Goal: Task Accomplishment & Management: Manage account settings

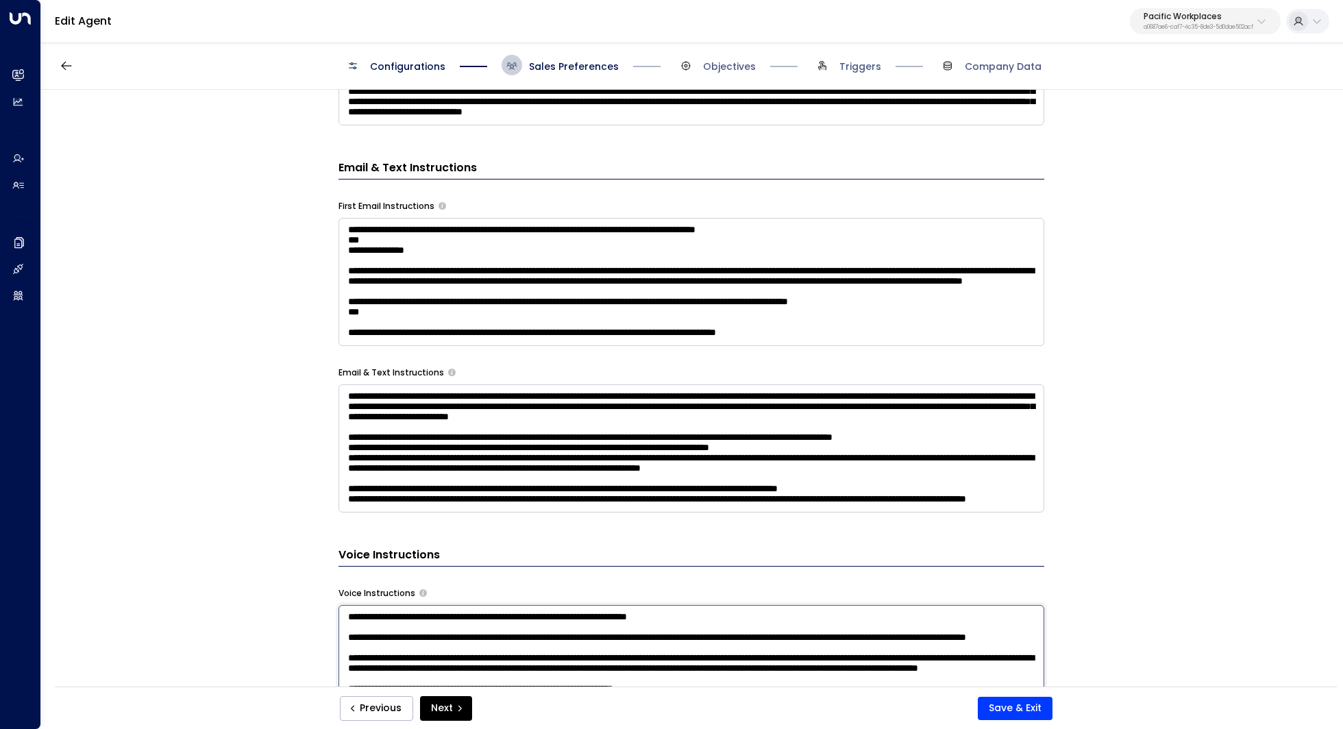
scroll to position [617, 0]
click at [1219, 25] on p "a0687ae6-caf7-4c35-8de3-5d0dae502acf" at bounding box center [1199, 27] width 110 height 5
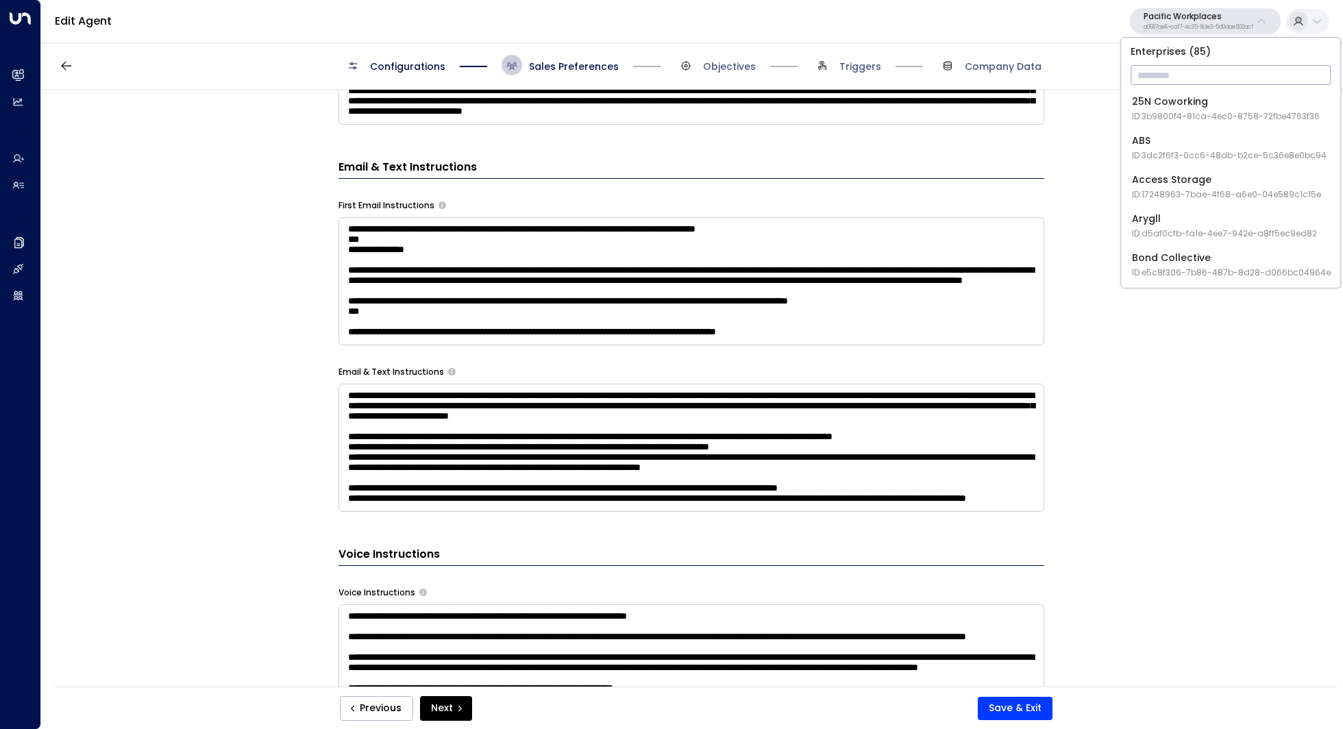
click at [1173, 71] on input "text" at bounding box center [1231, 74] width 200 height 25
type input "****"
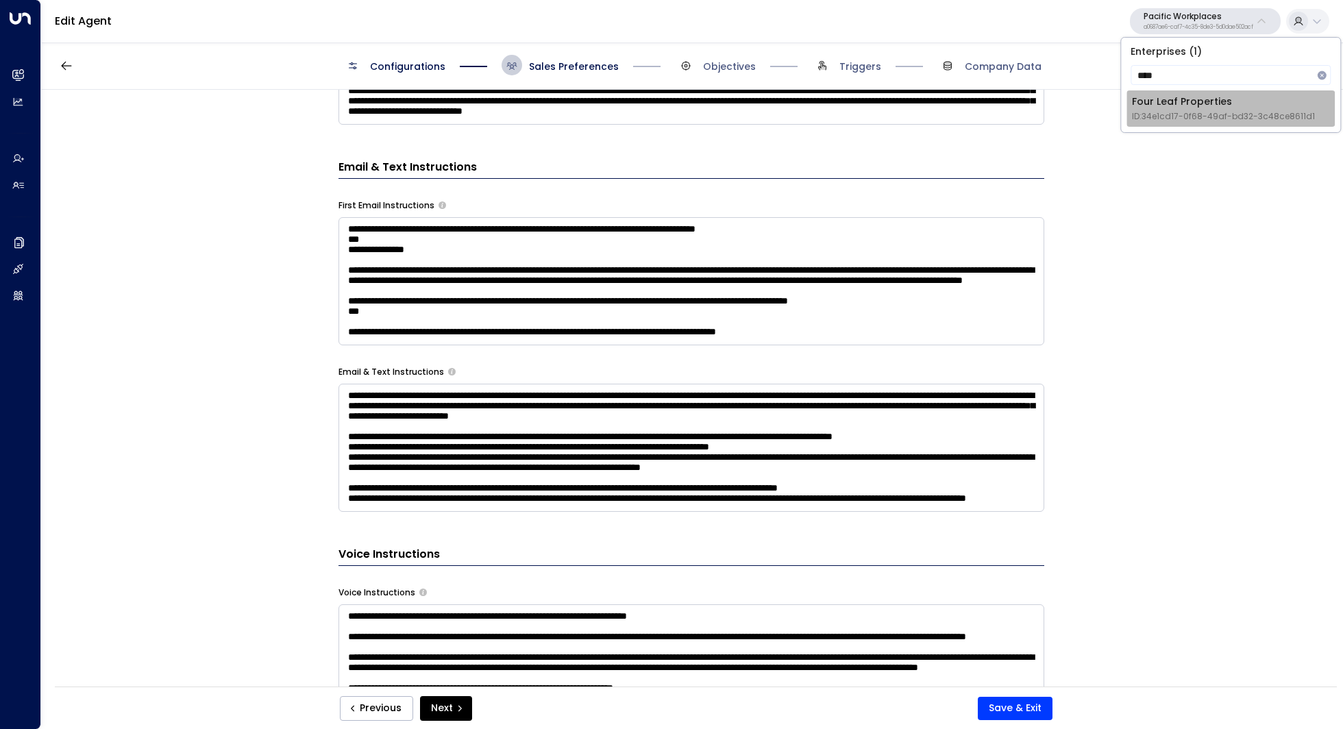
click at [1186, 110] on span "ID: 34e1cd17-0f68-49af-bd32-3c48ce8611d1" at bounding box center [1223, 116] width 183 height 12
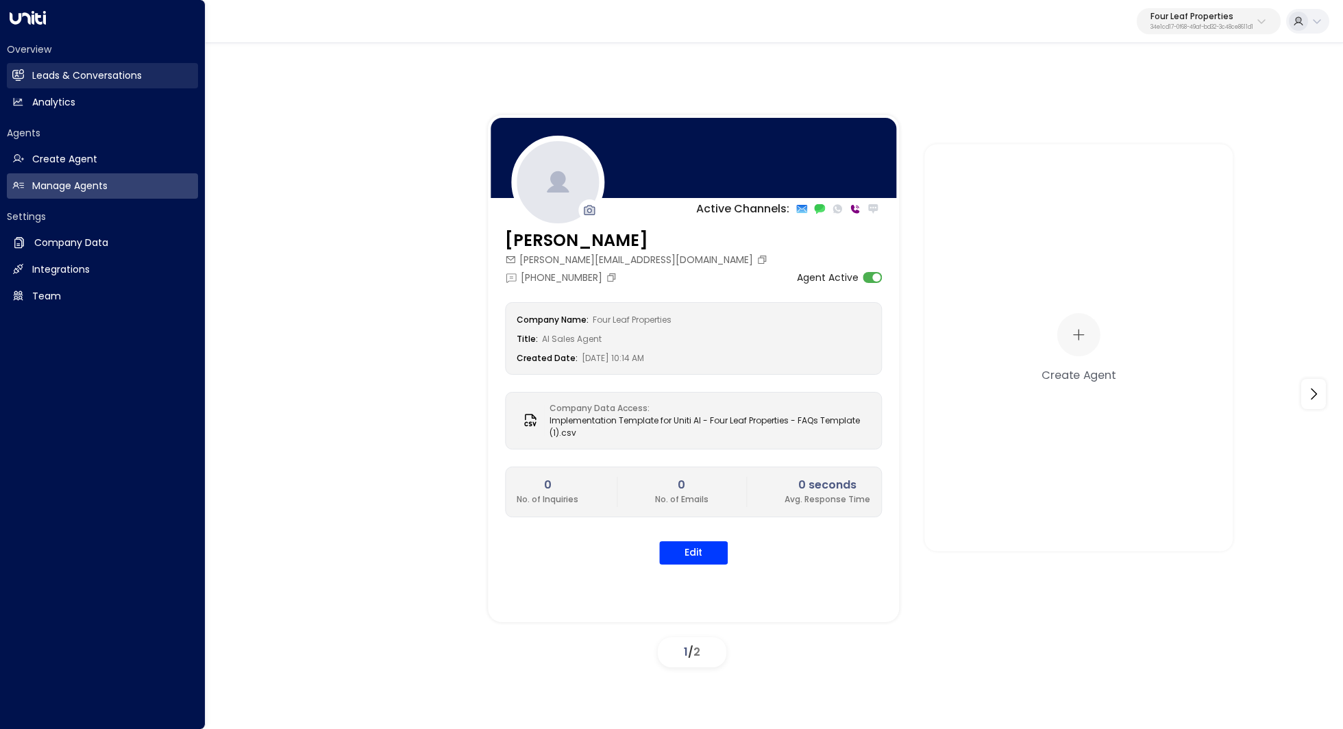
click at [95, 84] on link "Leads & Conversations Leads & Conversations" at bounding box center [102, 75] width 191 height 25
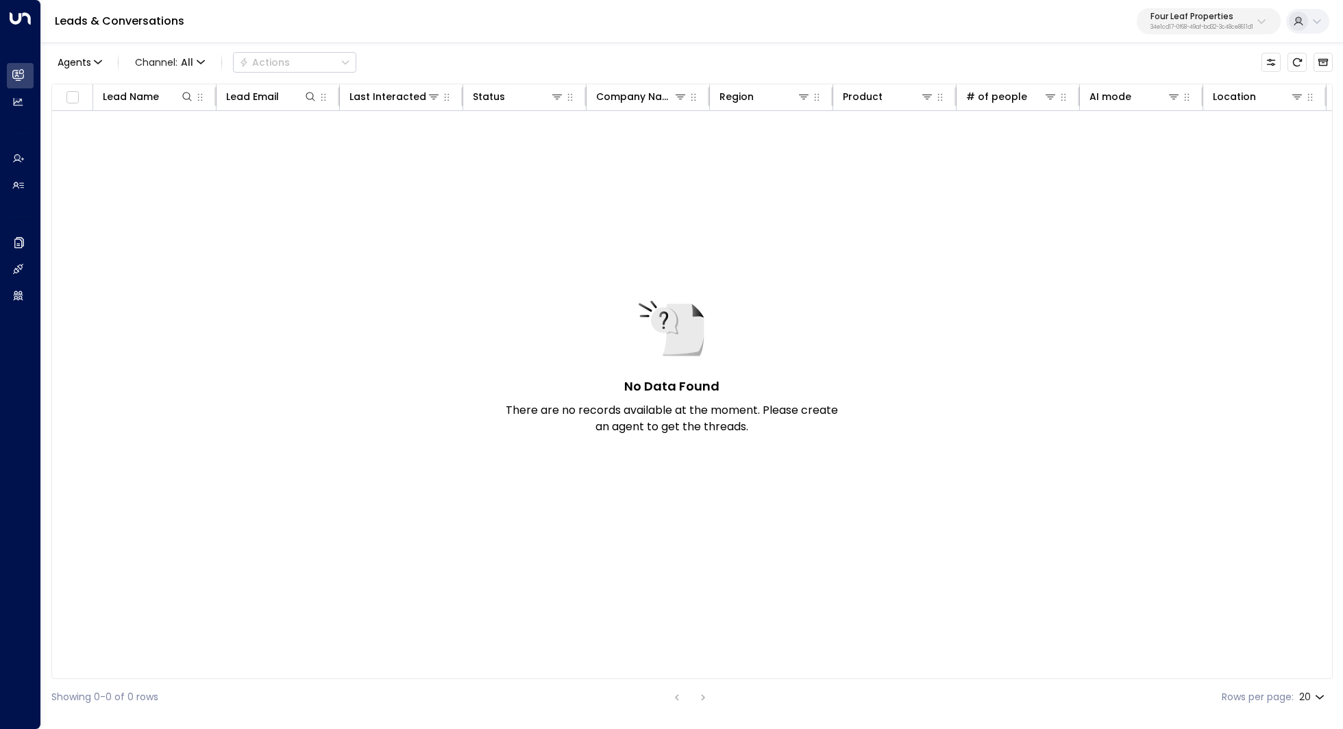
drag, startPoint x: 620, startPoint y: 411, endPoint x: 720, endPoint y: 417, distance: 100.3
click at [720, 417] on p "There are no records available at the moment. Please create an agent to get the…" at bounding box center [671, 418] width 343 height 33
click at [234, 378] on div "No Data Found There are no records available at the moment. Please create an ag…" at bounding box center [871, 379] width 1638 height 537
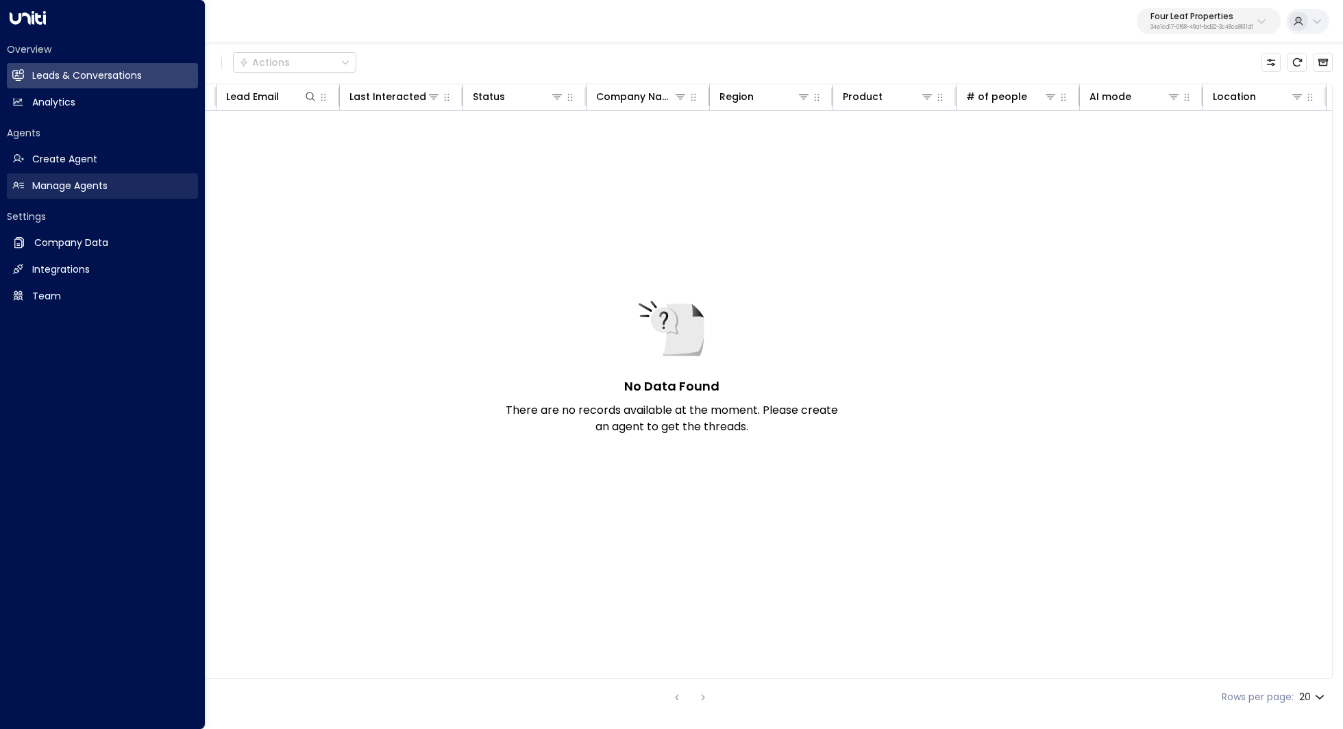
click at [93, 182] on h2 "Manage Agents" at bounding box center [69, 186] width 75 height 14
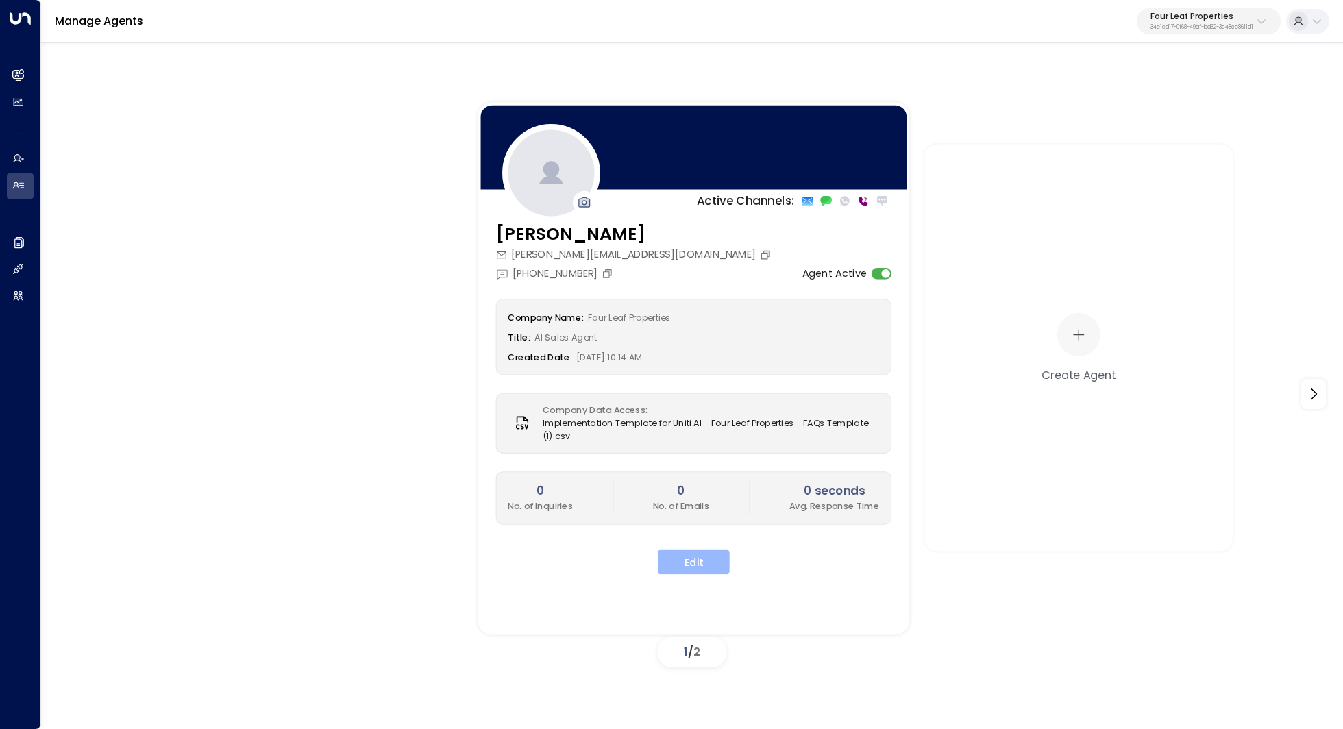
click at [690, 561] on button "Edit" at bounding box center [694, 562] width 72 height 25
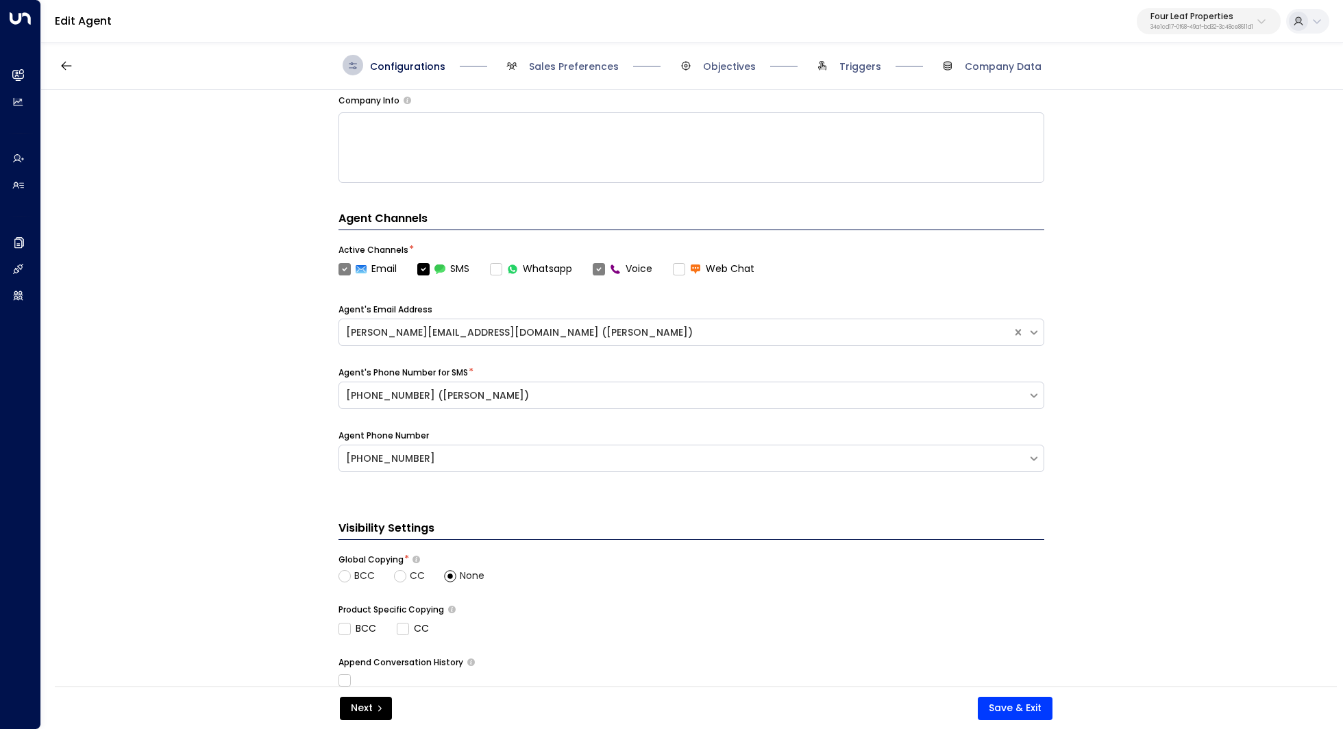
scroll to position [400, 0]
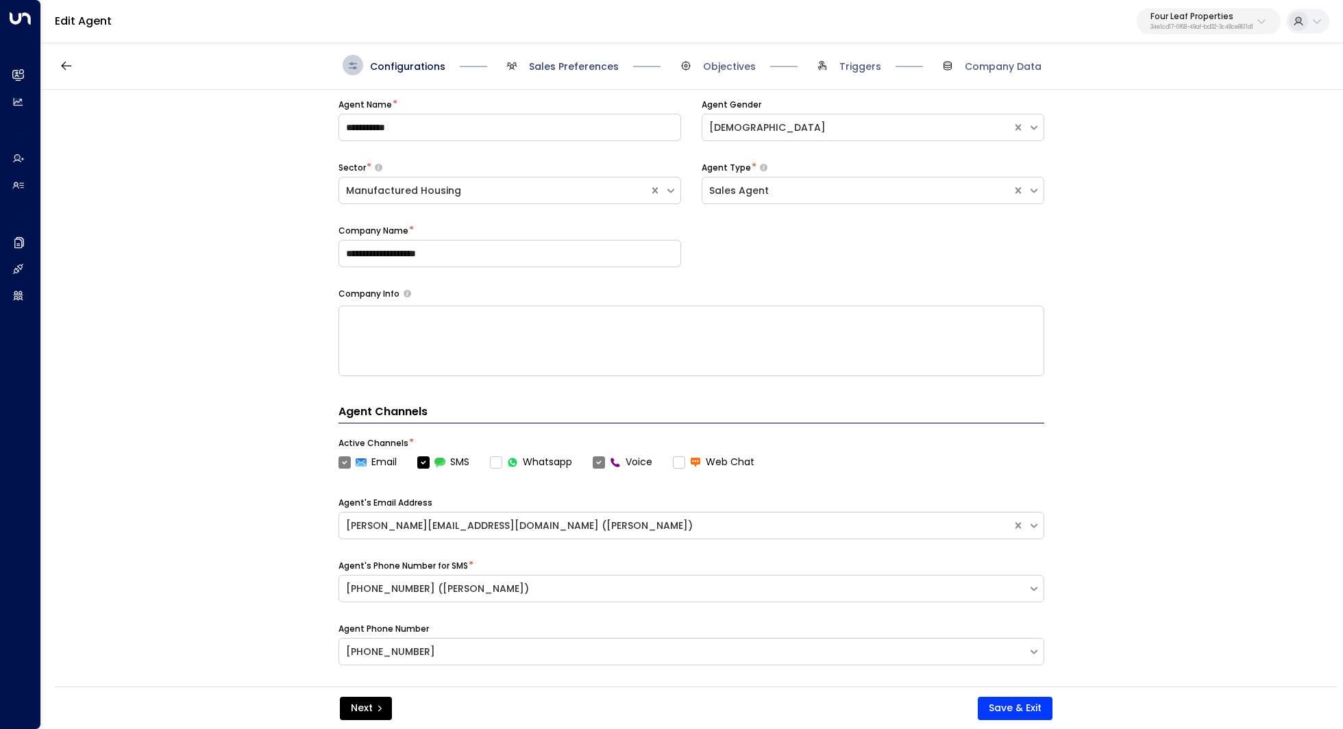
click at [583, 67] on span "Sales Preferences" at bounding box center [574, 67] width 90 height 14
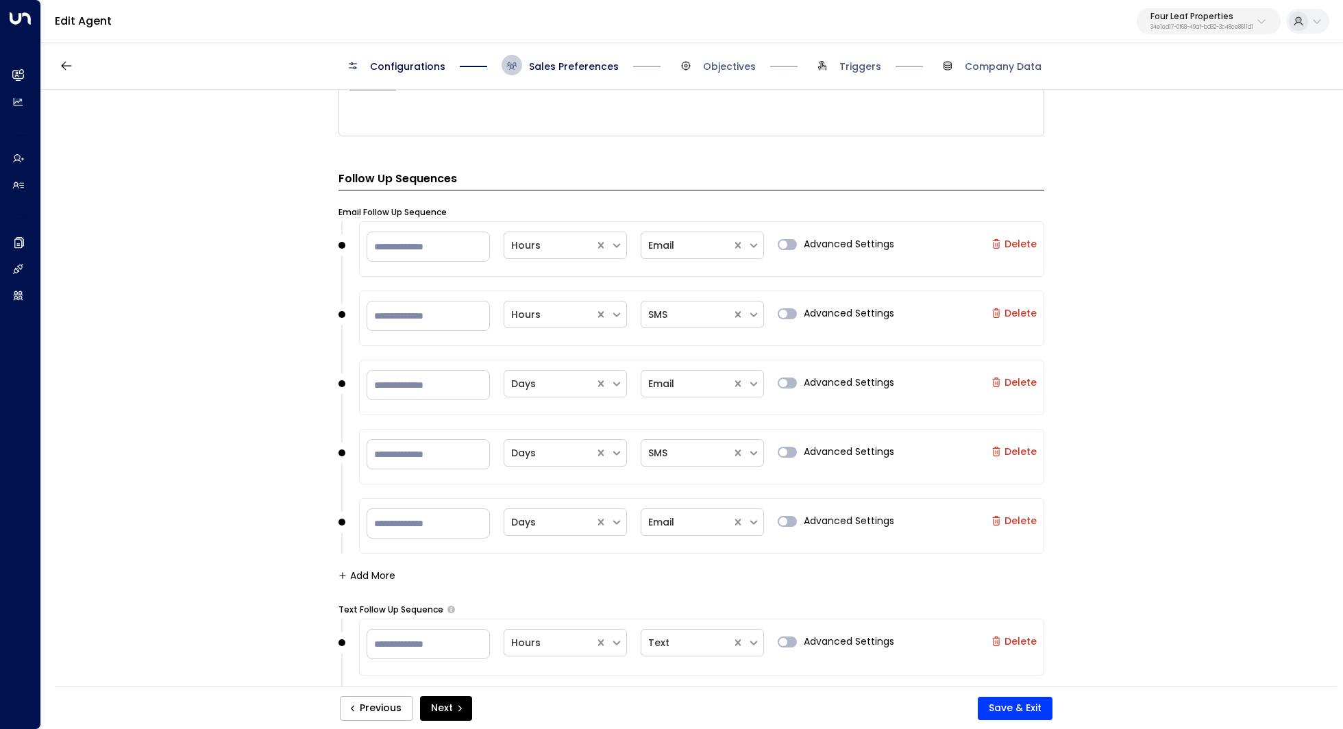
scroll to position [1202, 0]
click at [392, 237] on input "**" at bounding box center [428, 245] width 123 height 30
type input "*"
click at [283, 286] on div "**********" at bounding box center [691, 393] width 1301 height 606
click at [400, 248] on input "number" at bounding box center [428, 245] width 123 height 30
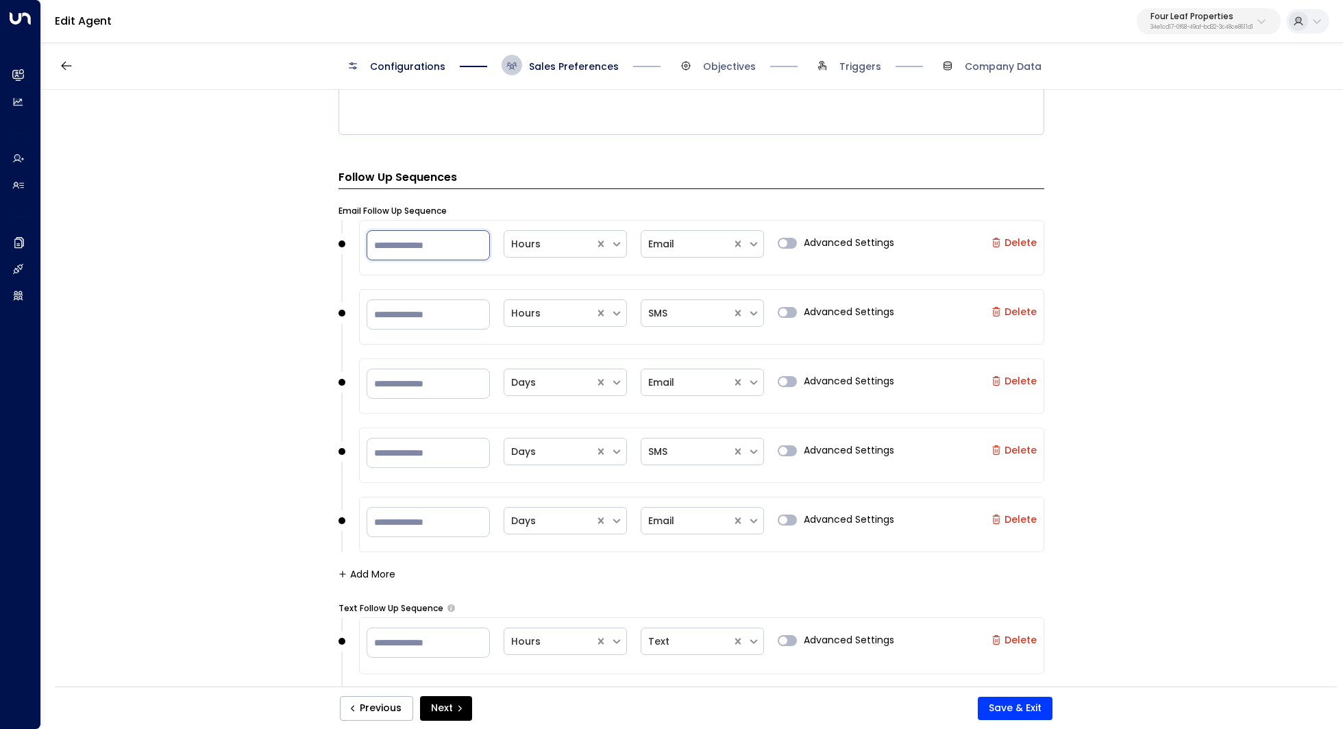
type input "*"
click at [226, 317] on div "**********" at bounding box center [691, 393] width 1301 height 606
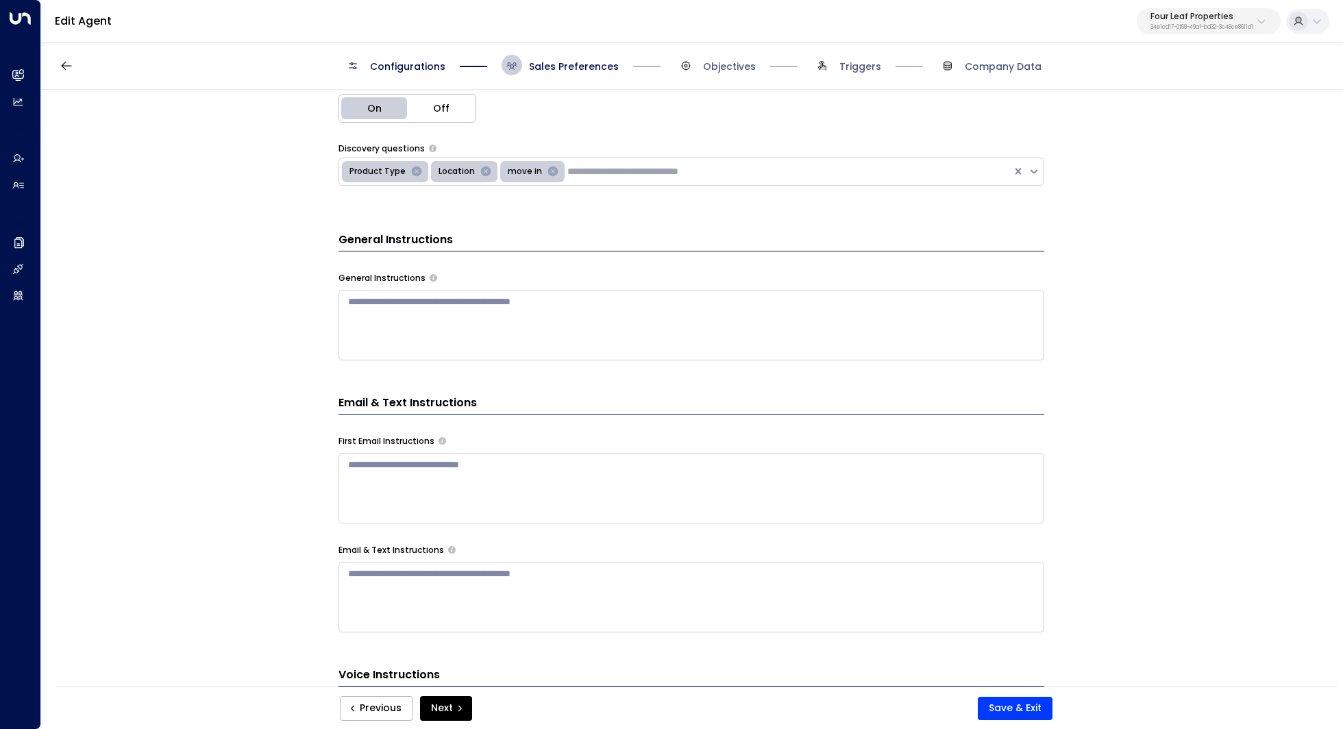
scroll to position [354, 0]
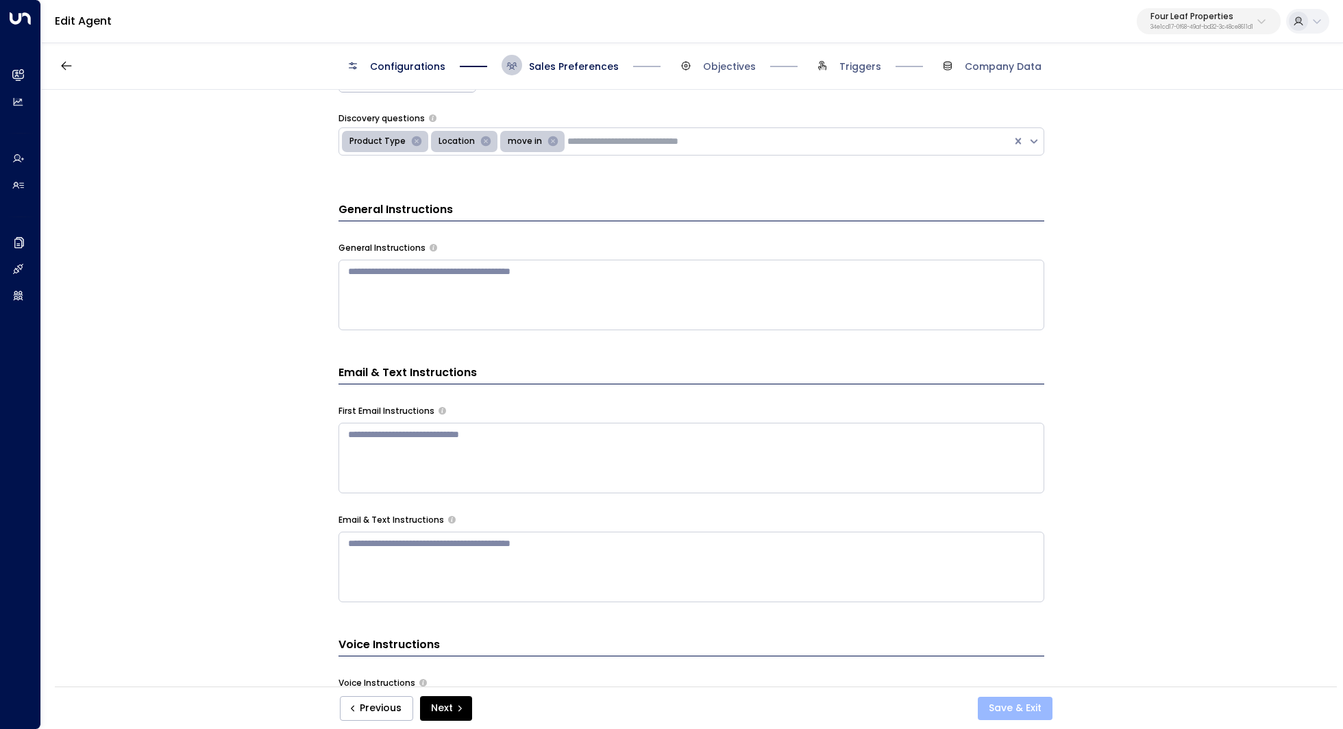
click at [1003, 707] on button "Save & Exit" at bounding box center [1015, 708] width 75 height 23
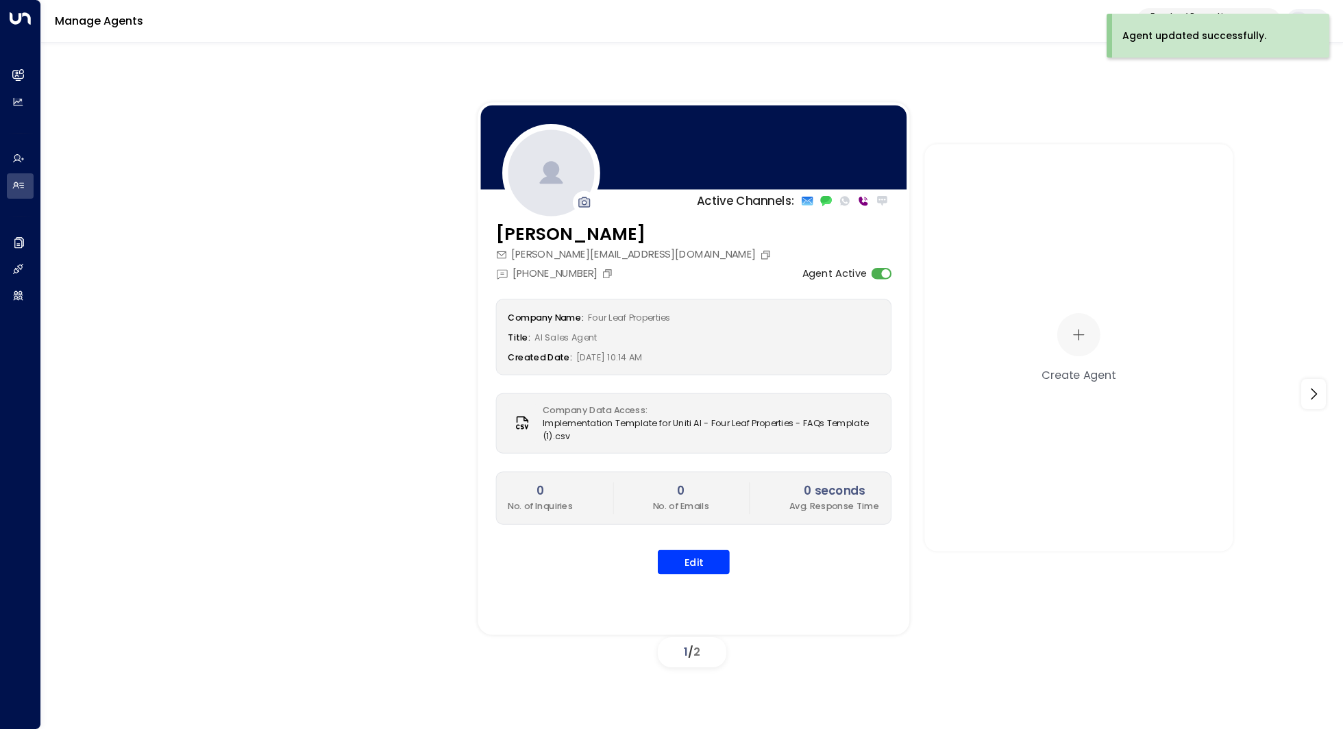
click at [512, 494] on h2 "0" at bounding box center [540, 490] width 65 height 17
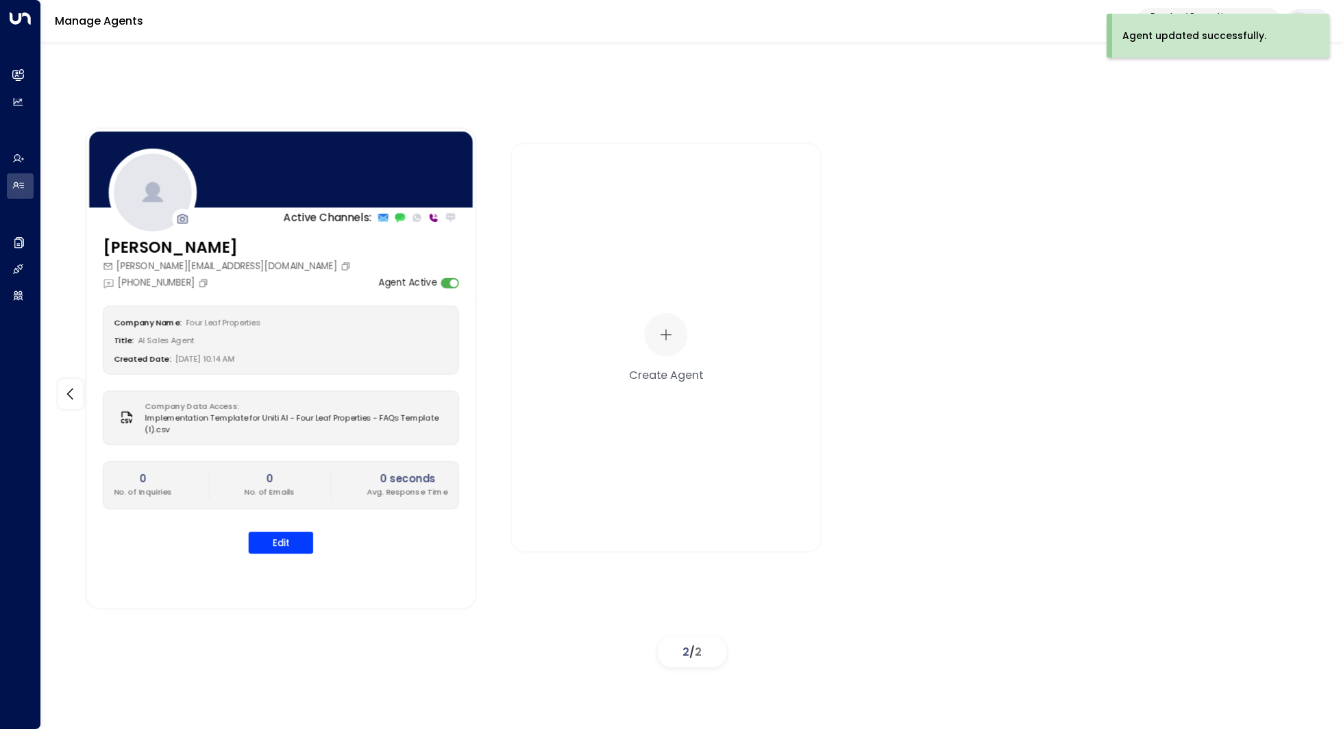
click at [512, 494] on div "Active Channels: [PERSON_NAME] [PERSON_NAME][EMAIL_ADDRESS][DOMAIN_NAME] [PHONE…" at bounding box center [692, 368] width 1234 height 507
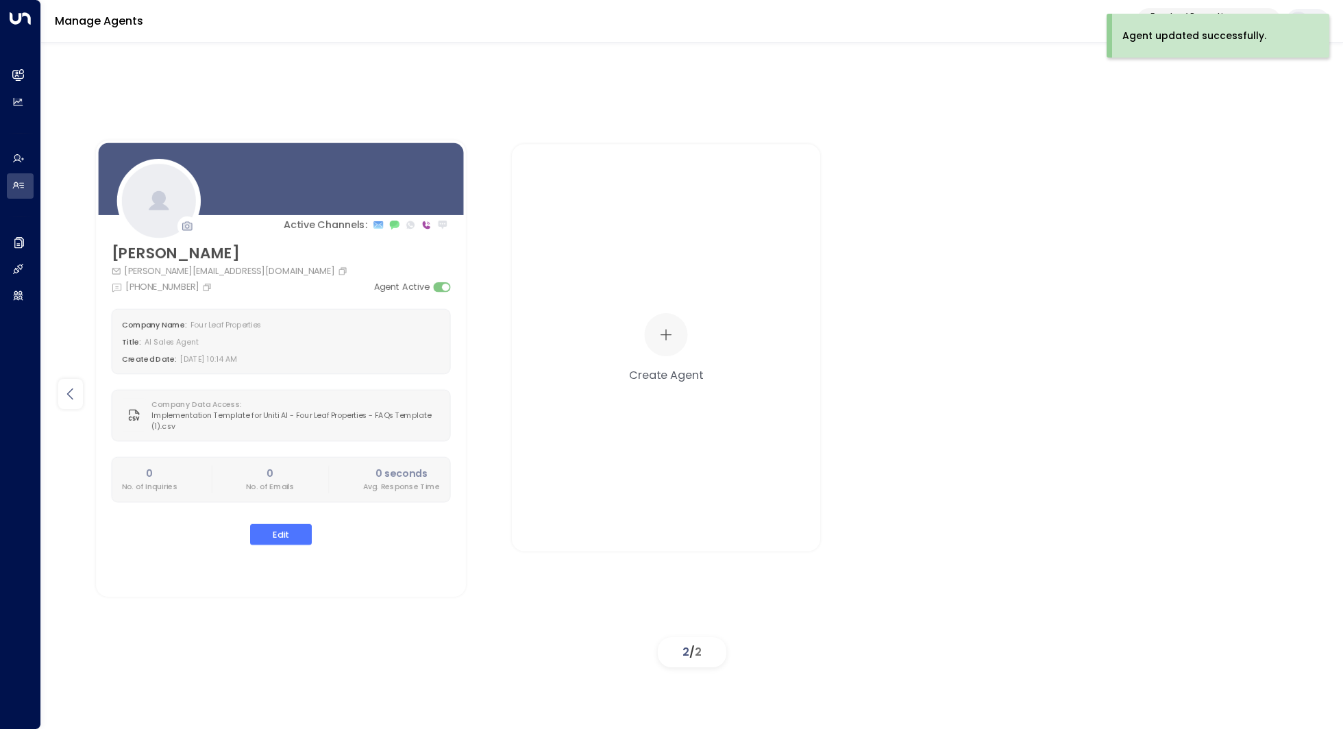
click at [62, 386] on icon at bounding box center [70, 394] width 16 height 16
